Goal: Task Accomplishment & Management: Complete application form

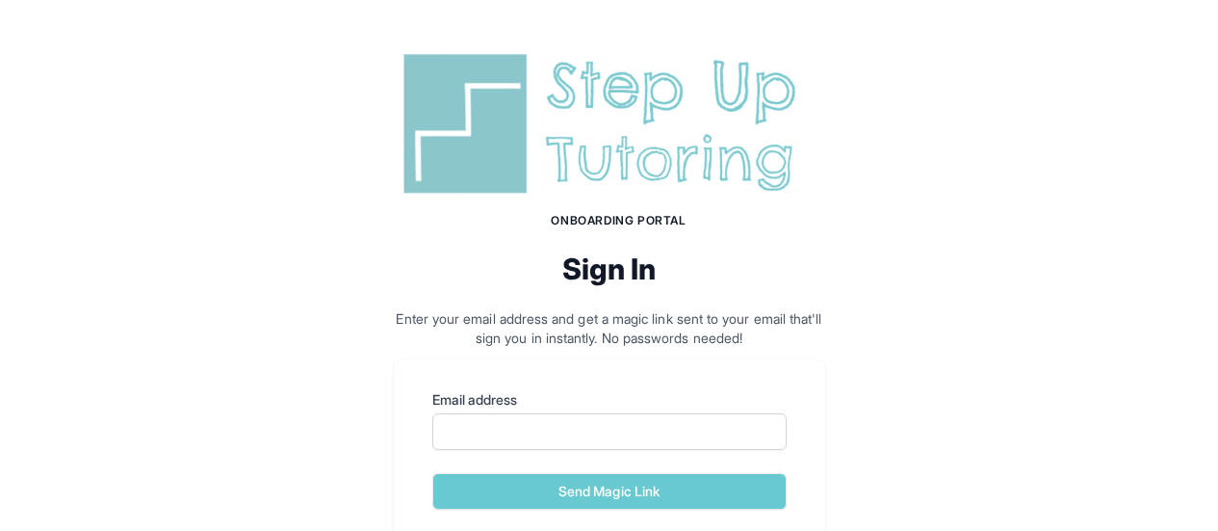
scroll to position [155, 0]
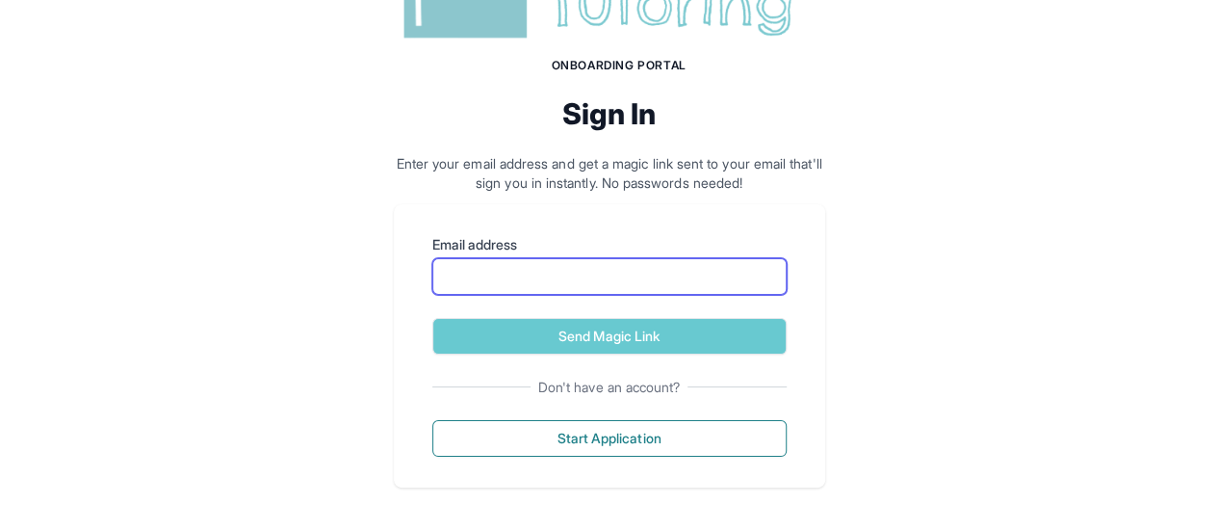
click at [645, 282] on input "Email address" at bounding box center [609, 276] width 354 height 37
type input "**********"
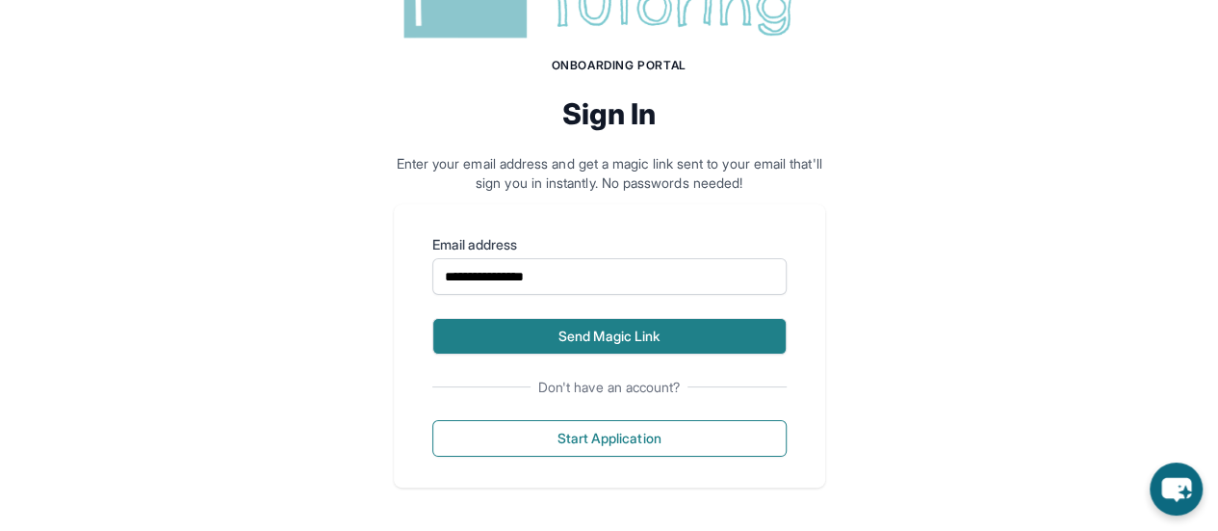
click at [630, 330] on button "Send Magic Link" at bounding box center [609, 336] width 354 height 37
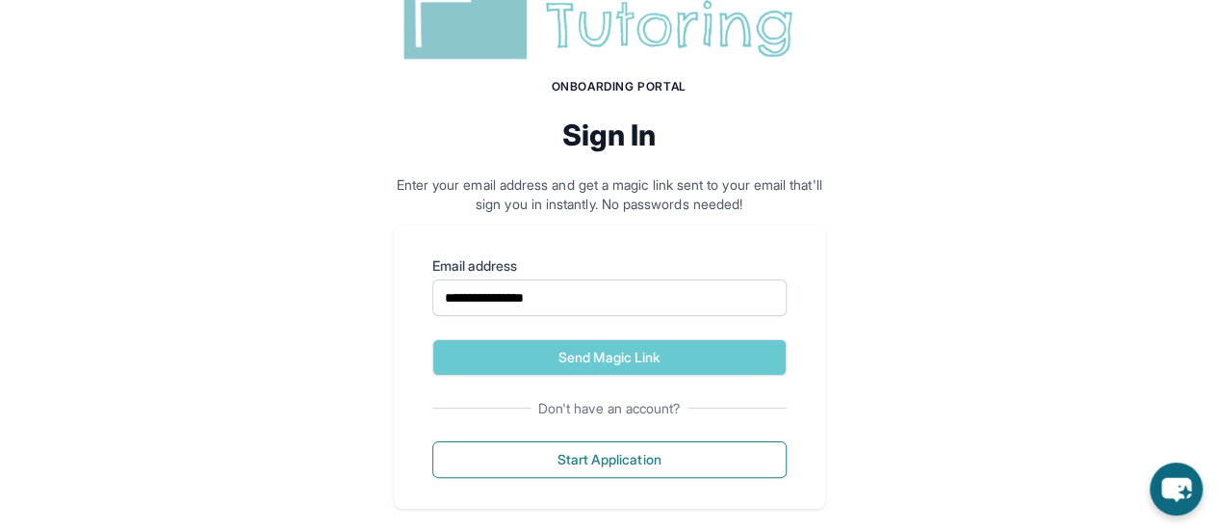
scroll to position [235, 0]
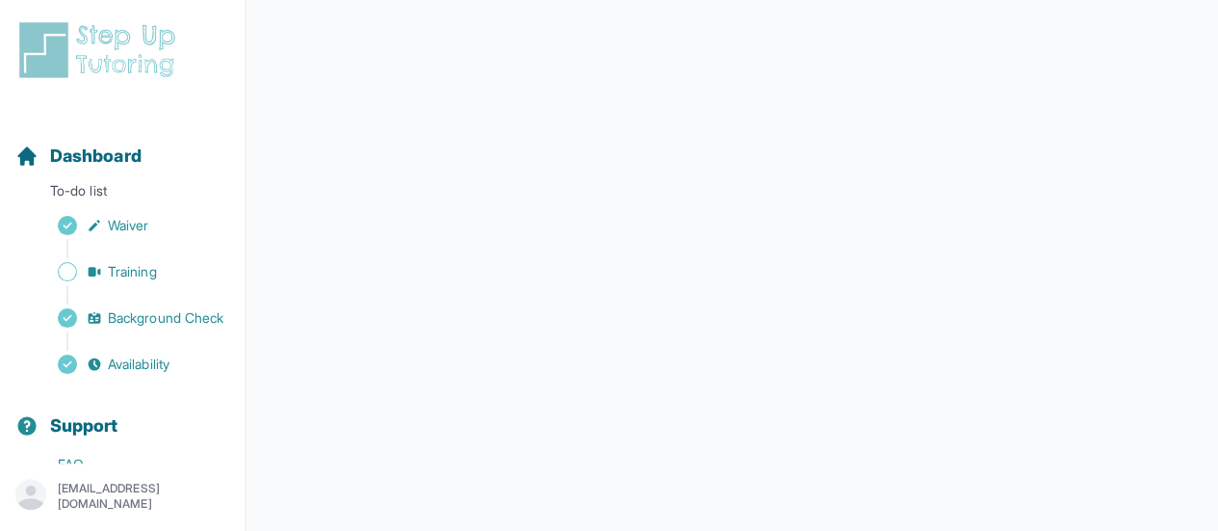
scroll to position [279, 0]
click at [127, 167] on span "Dashboard" at bounding box center [96, 156] width 92 height 27
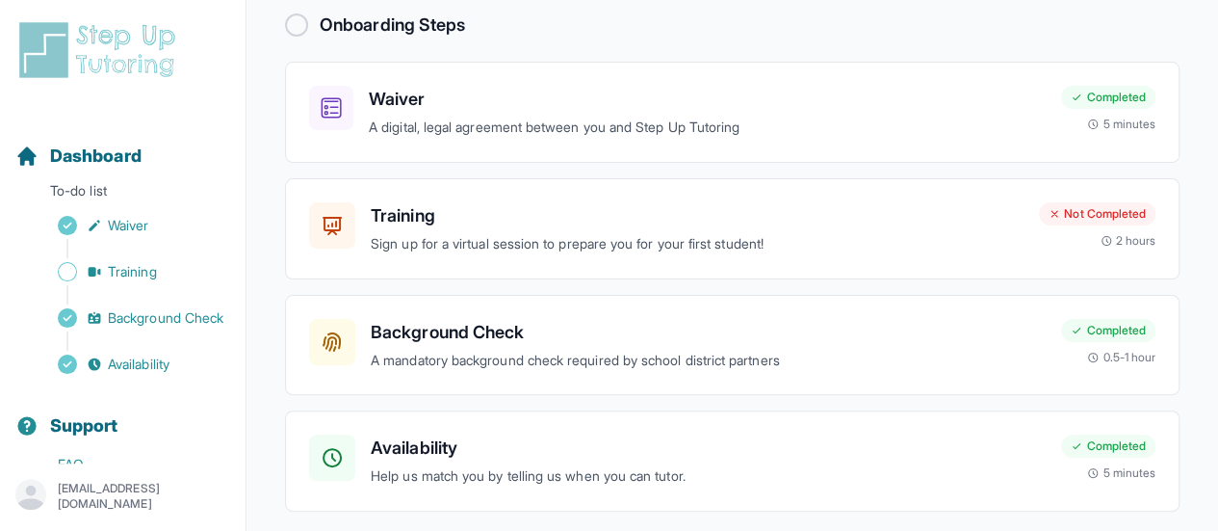
scroll to position [194, 0]
